Goal: Find specific page/section: Find specific page/section

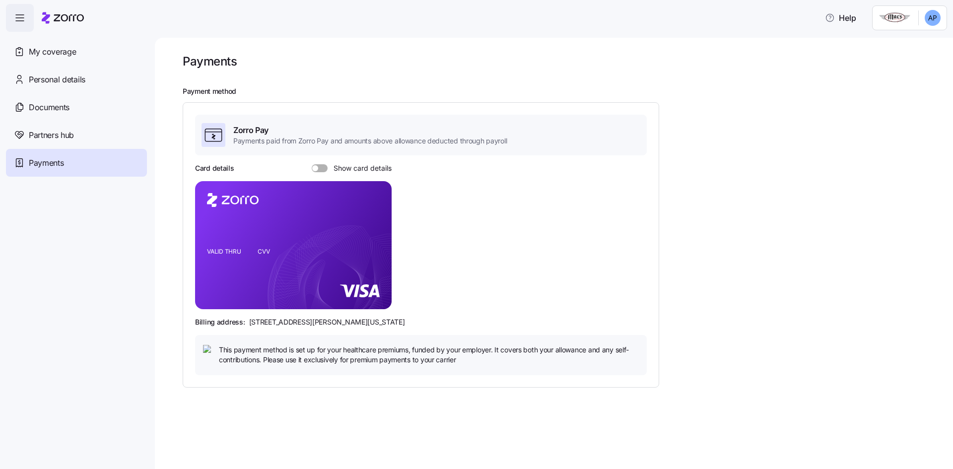
click at [107, 172] on div "Payments" at bounding box center [76, 163] width 141 height 28
